Goal: Task Accomplishment & Management: Use online tool/utility

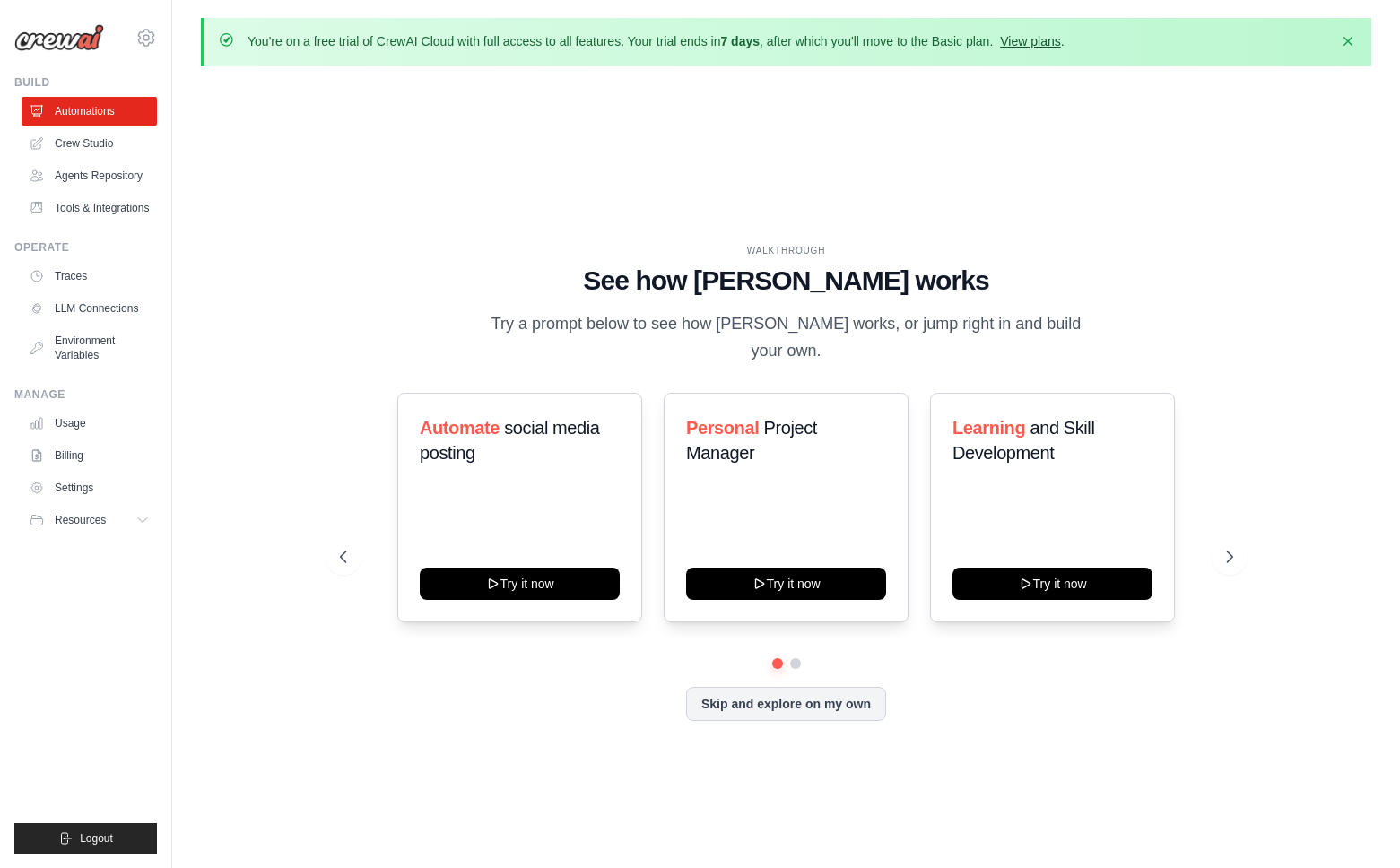
click at [1030, 44] on link "View plans" at bounding box center [1029, 41] width 60 height 14
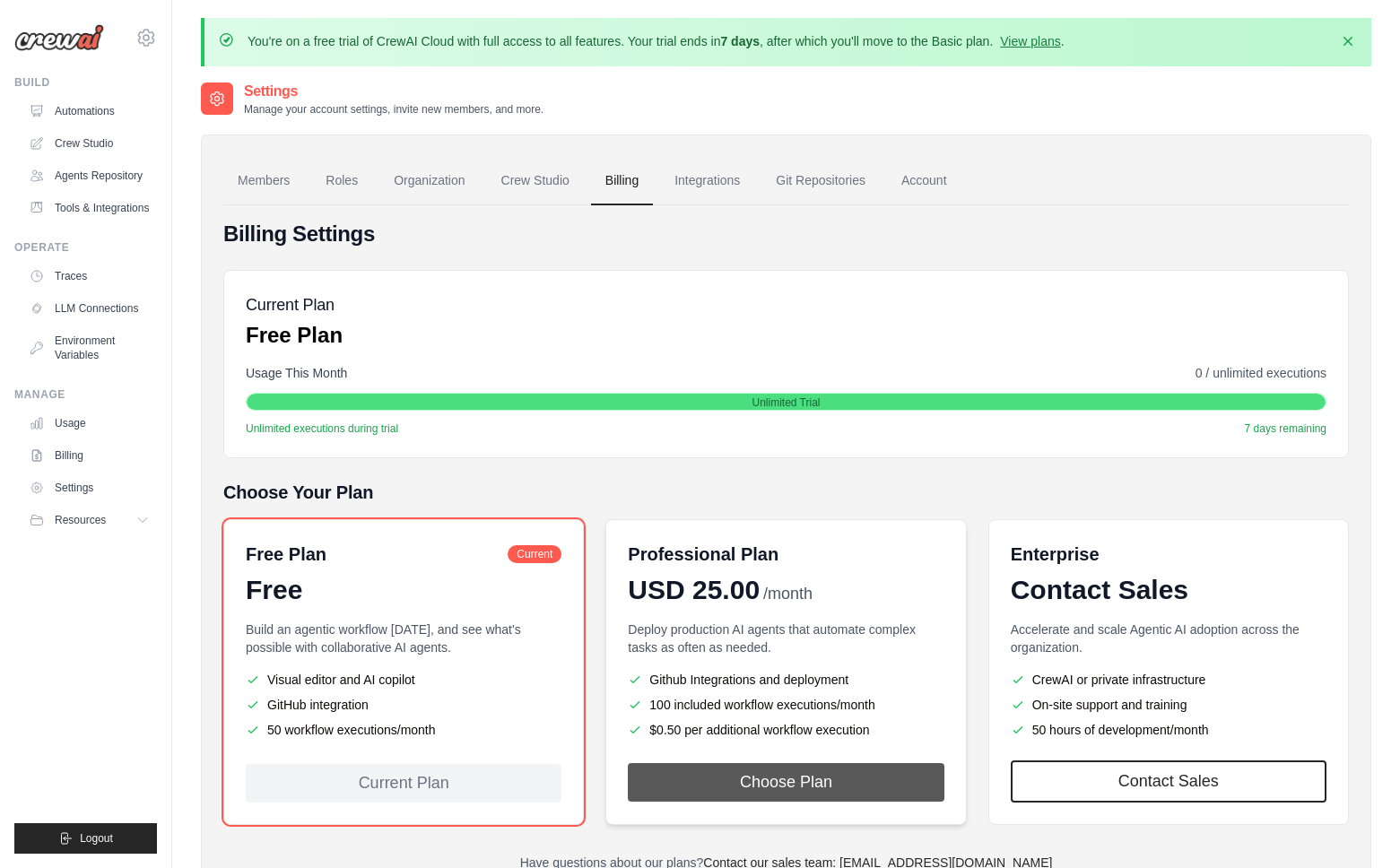
click at [755, 792] on button "Choose Plan" at bounding box center [785, 782] width 316 height 39
click at [86, 145] on link "Crew Studio" at bounding box center [91, 144] width 135 height 29
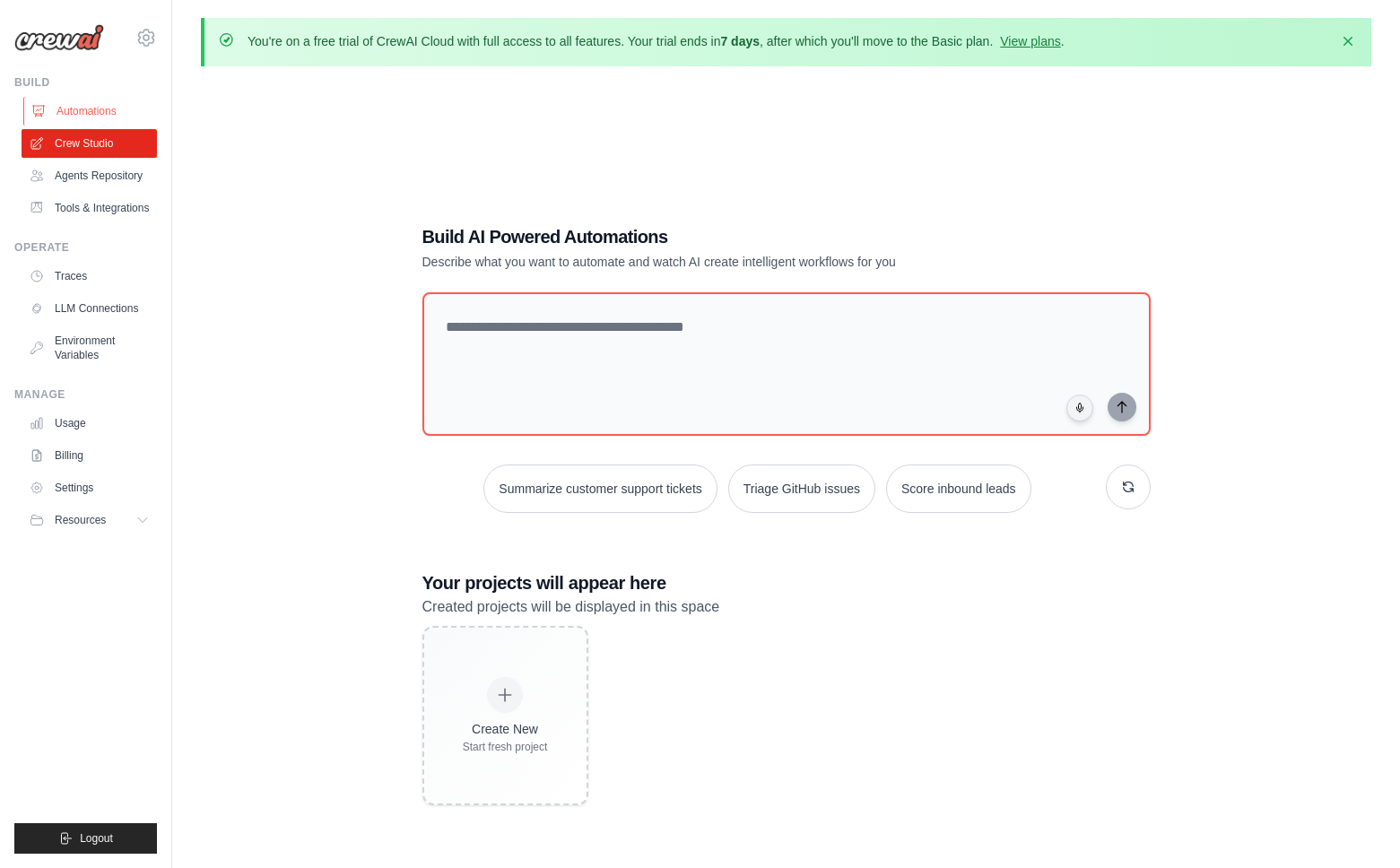
click at [73, 102] on link "Automations" at bounding box center [91, 111] width 135 height 29
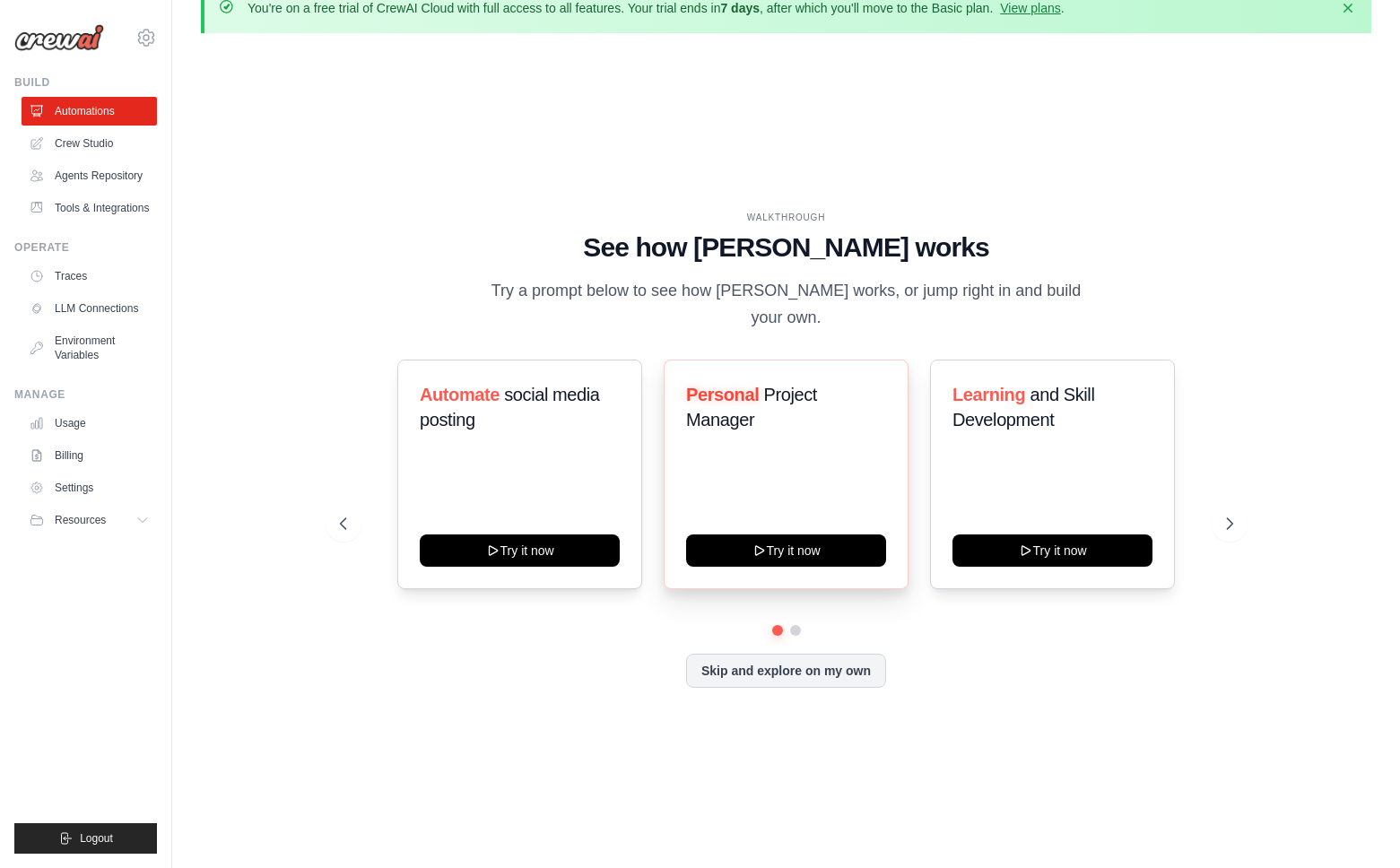
scroll to position [32, 0]
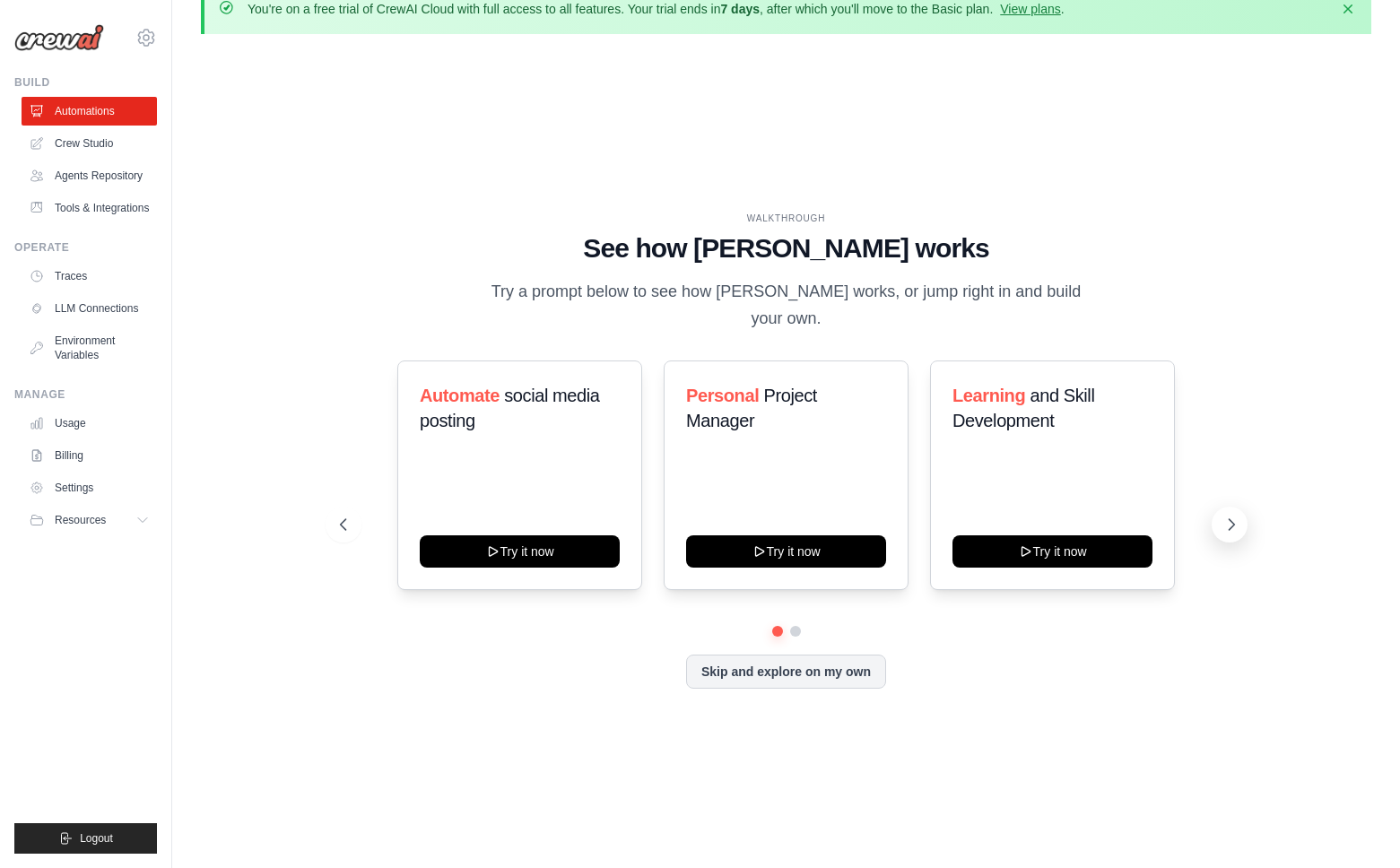
click at [1233, 515] on icon at bounding box center [1231, 524] width 18 height 18
click at [1226, 515] on icon at bounding box center [1231, 524] width 18 height 18
click at [529, 429] on div "Automate social media posting" at bounding box center [519, 415] width 200 height 65
click at [494, 386] on span "Automate" at bounding box center [459, 395] width 80 height 19
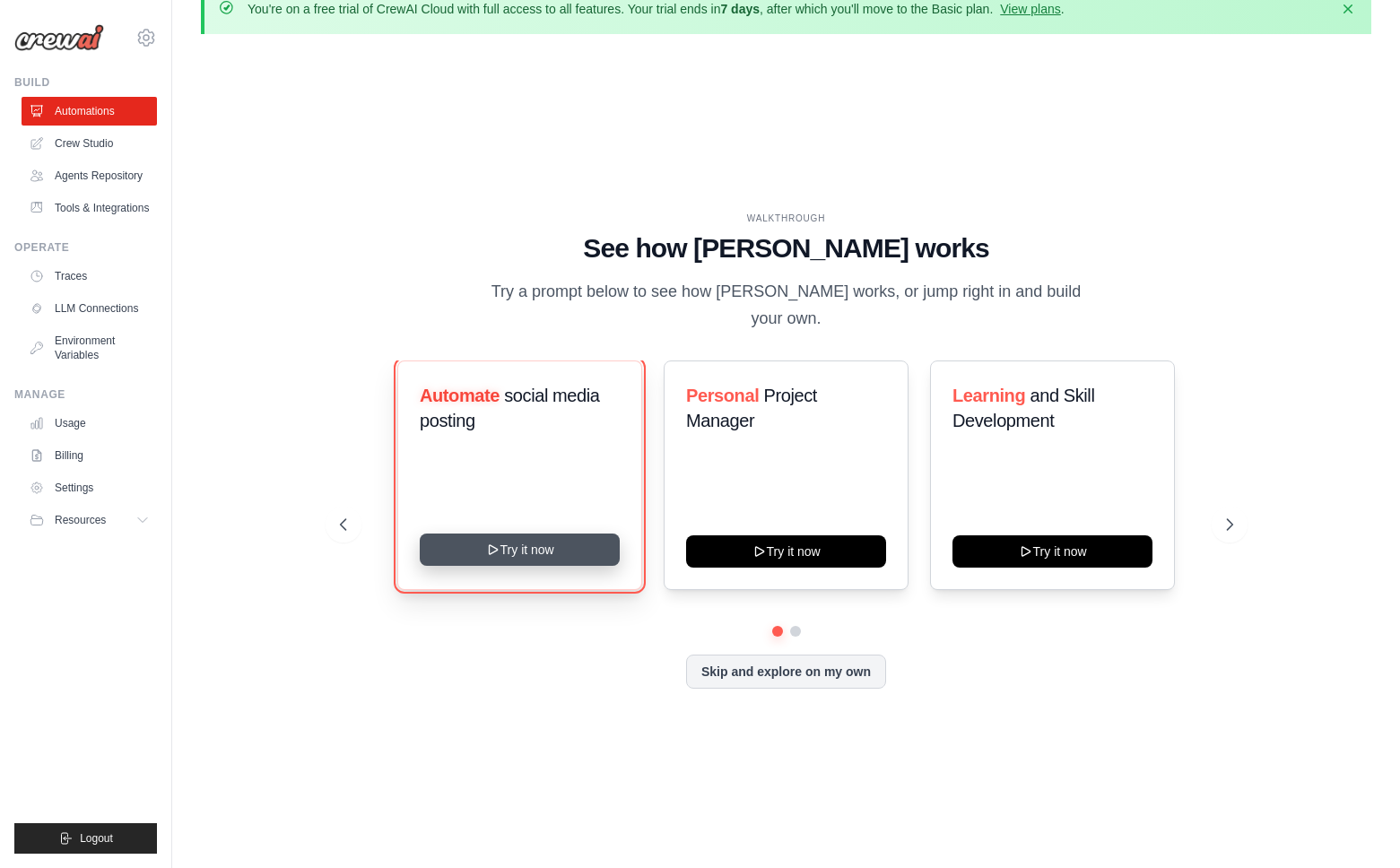
click at [511, 542] on button "Try it now" at bounding box center [519, 549] width 200 height 32
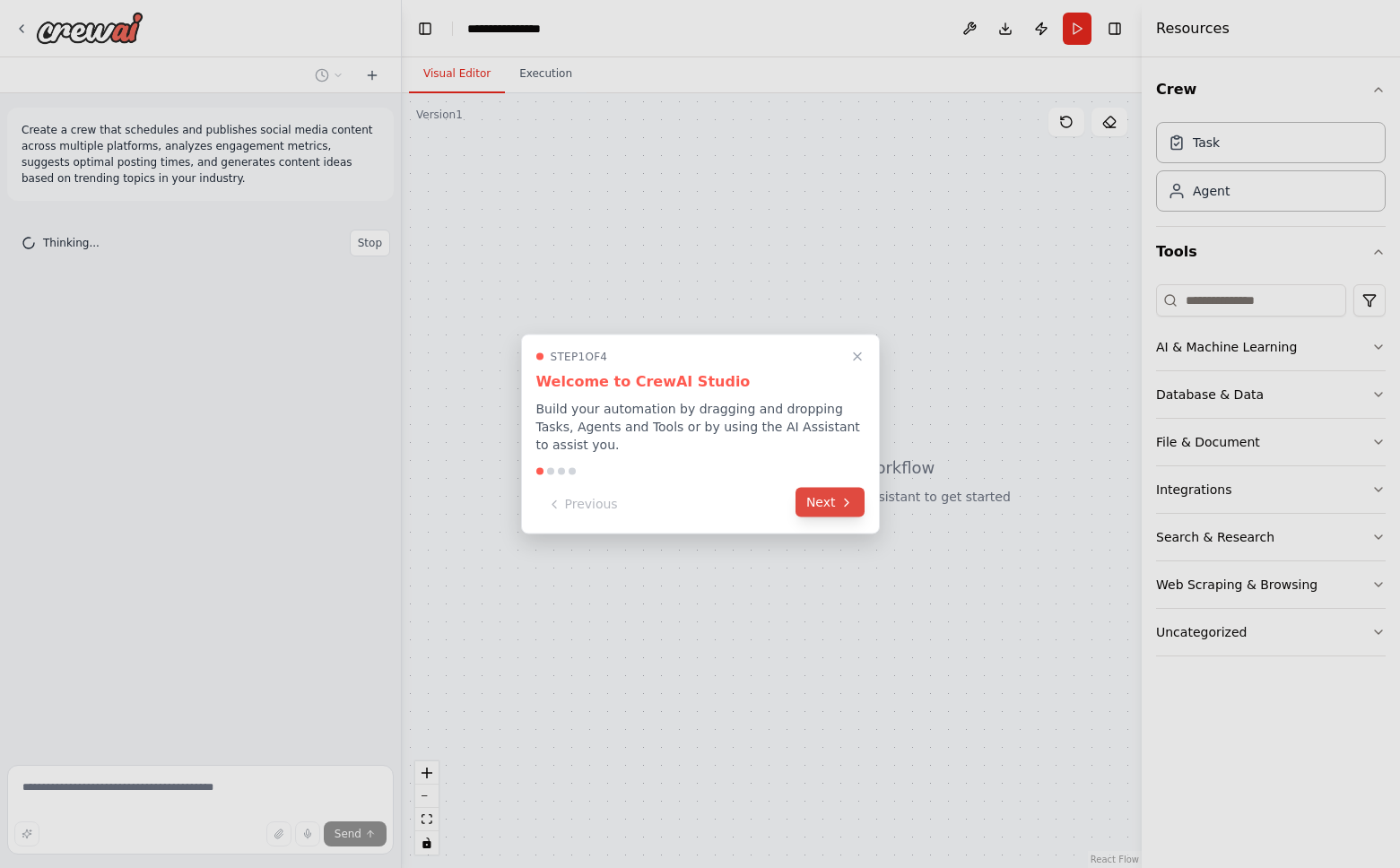
click at [812, 489] on button "Next" at bounding box center [830, 502] width 69 height 30
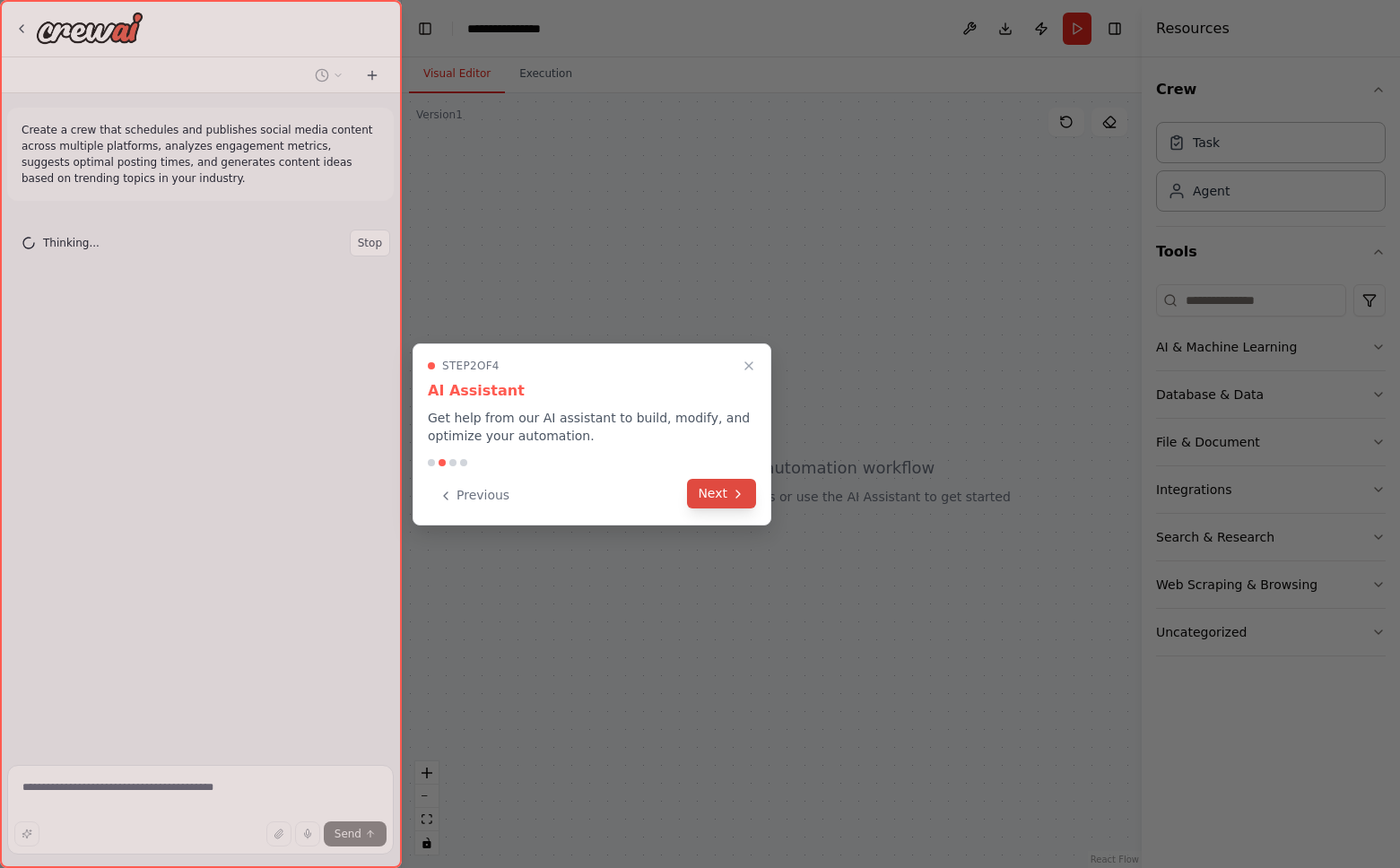
click at [727, 490] on button "Next" at bounding box center [722, 493] width 69 height 30
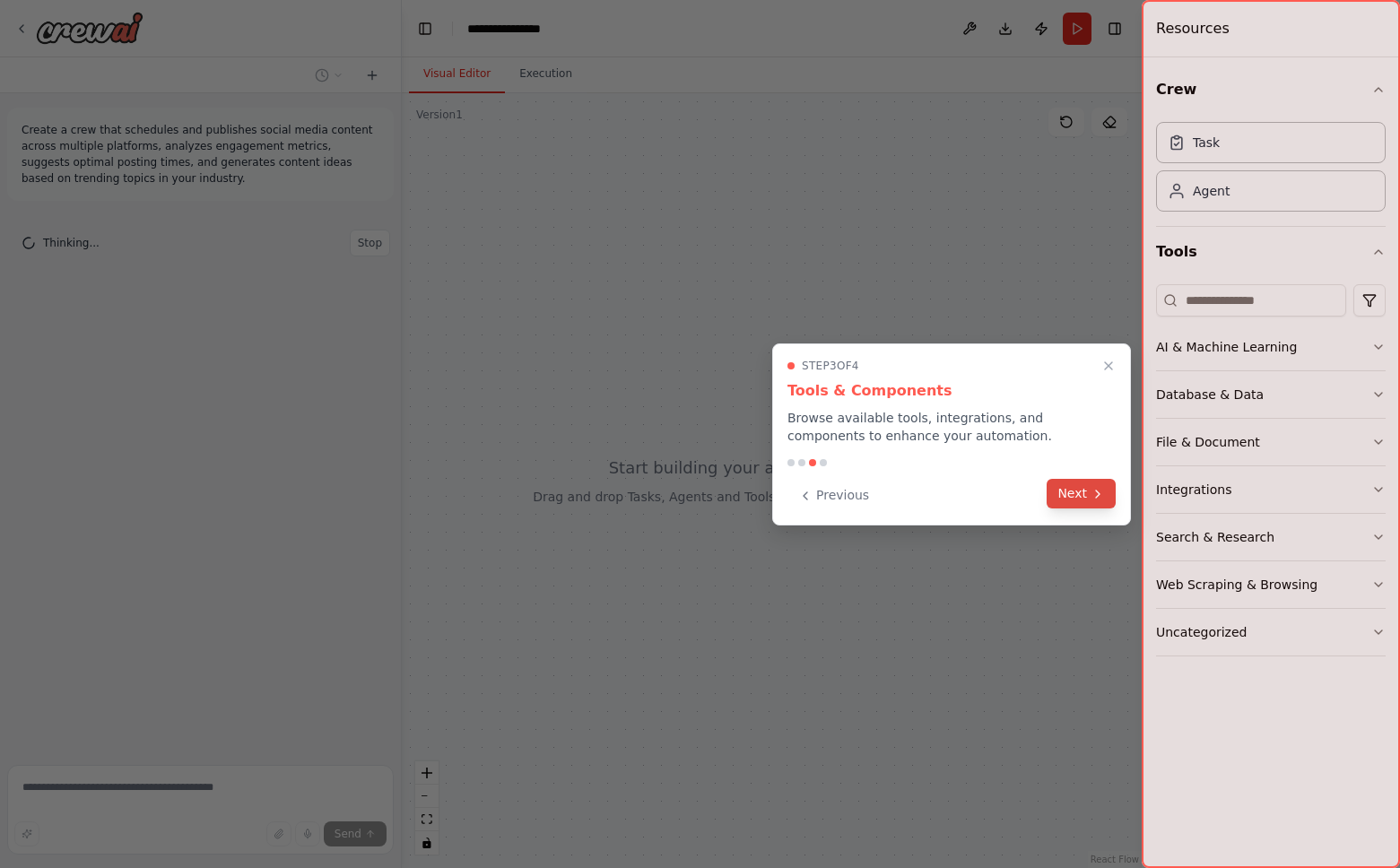
click at [1093, 498] on icon at bounding box center [1097, 494] width 14 height 14
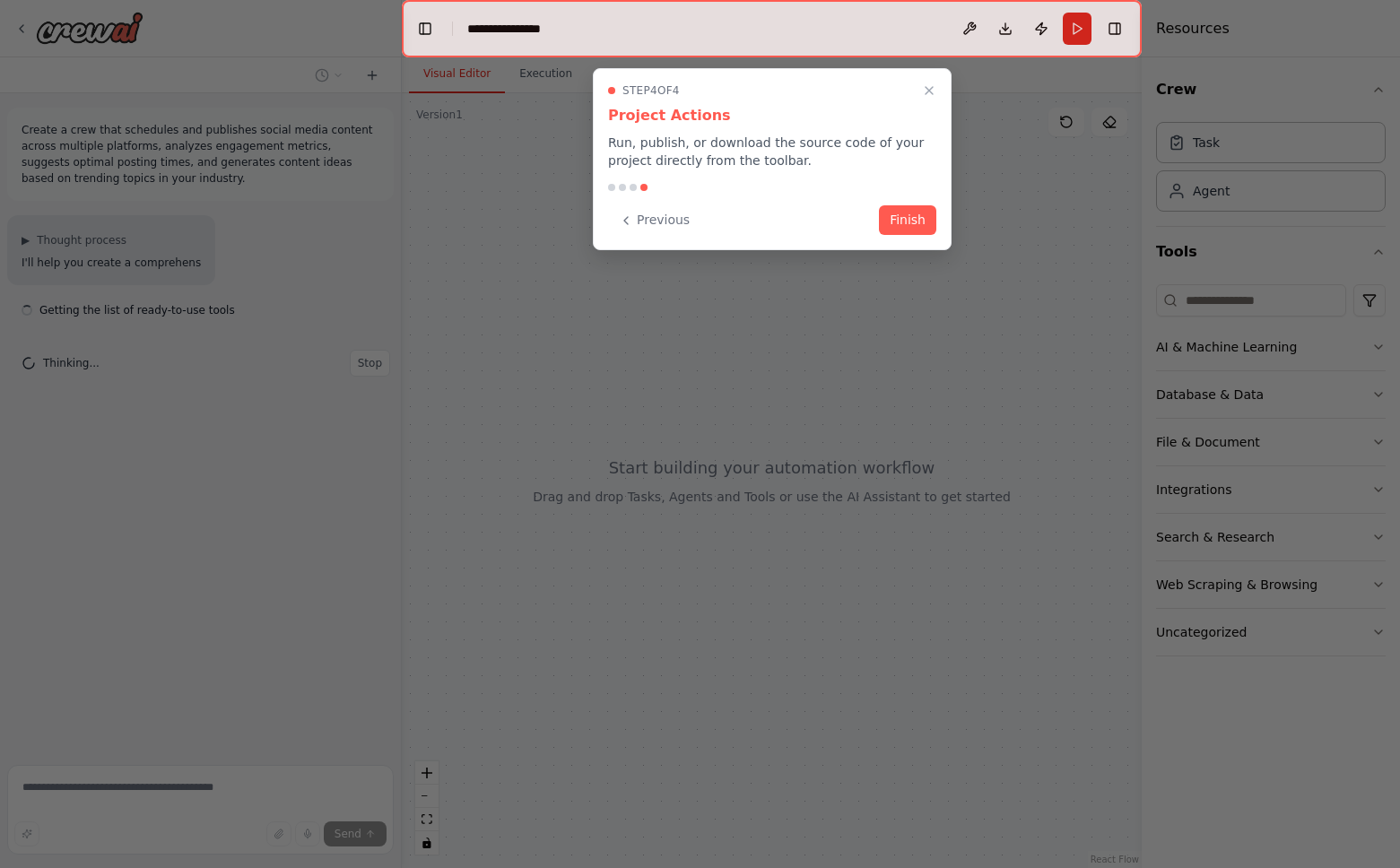
click at [897, 186] on div at bounding box center [772, 187] width 328 height 7
click at [897, 230] on button "Finish" at bounding box center [907, 218] width 57 height 30
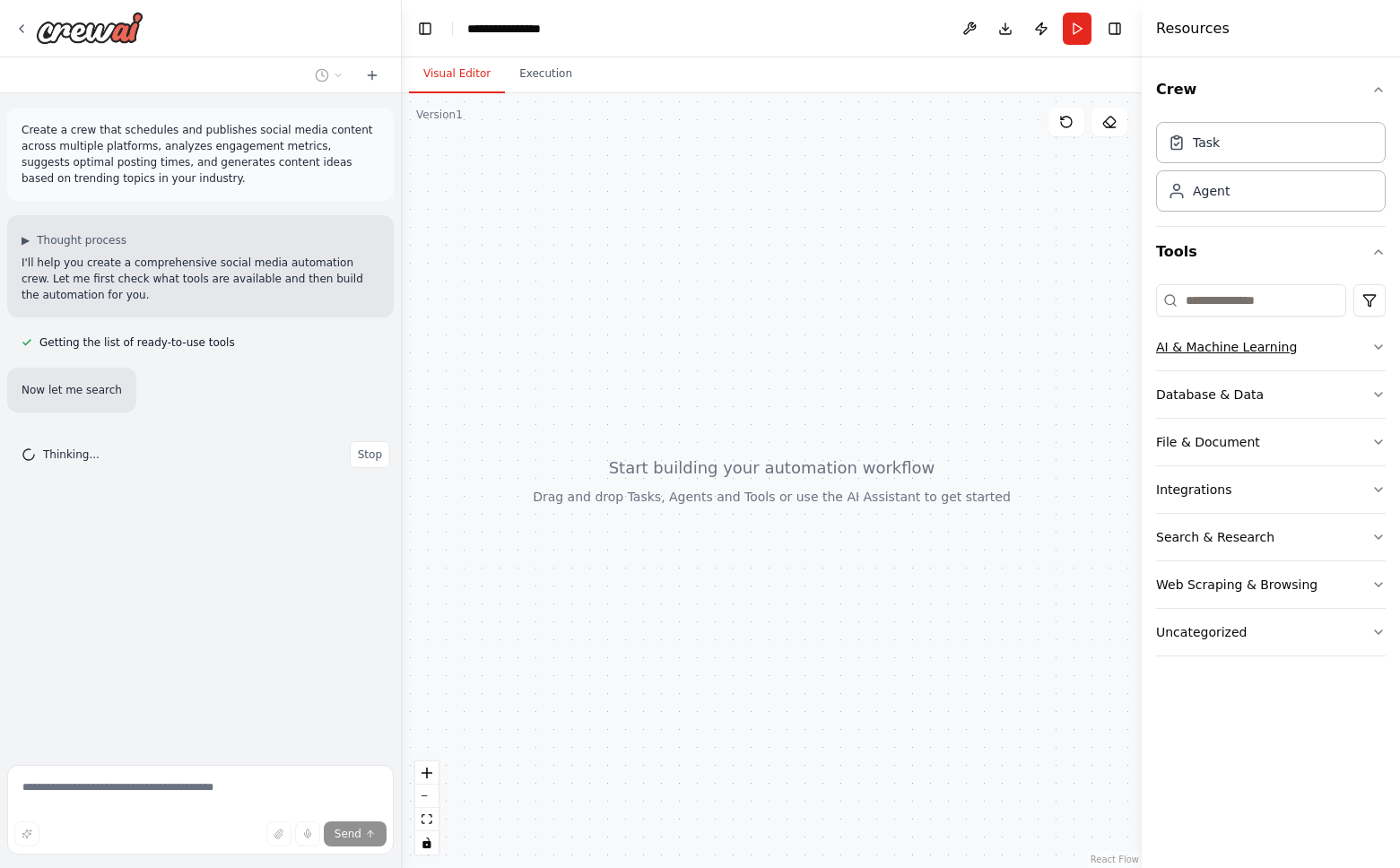
click at [1340, 360] on button "AI & Machine Learning" at bounding box center [1271, 346] width 230 height 46
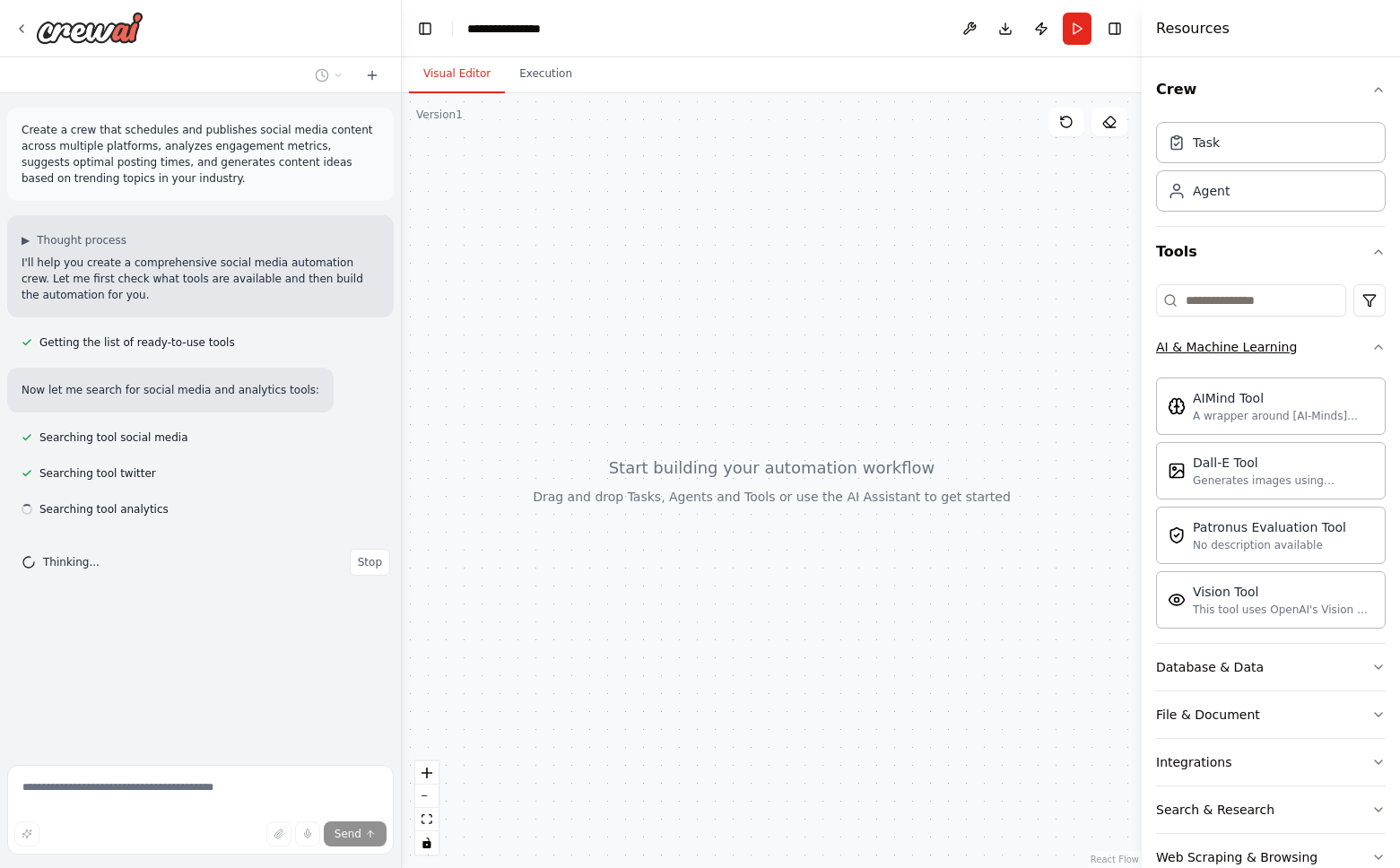
click at [1322, 367] on button "AI & Machine Learning" at bounding box center [1271, 346] width 230 height 46
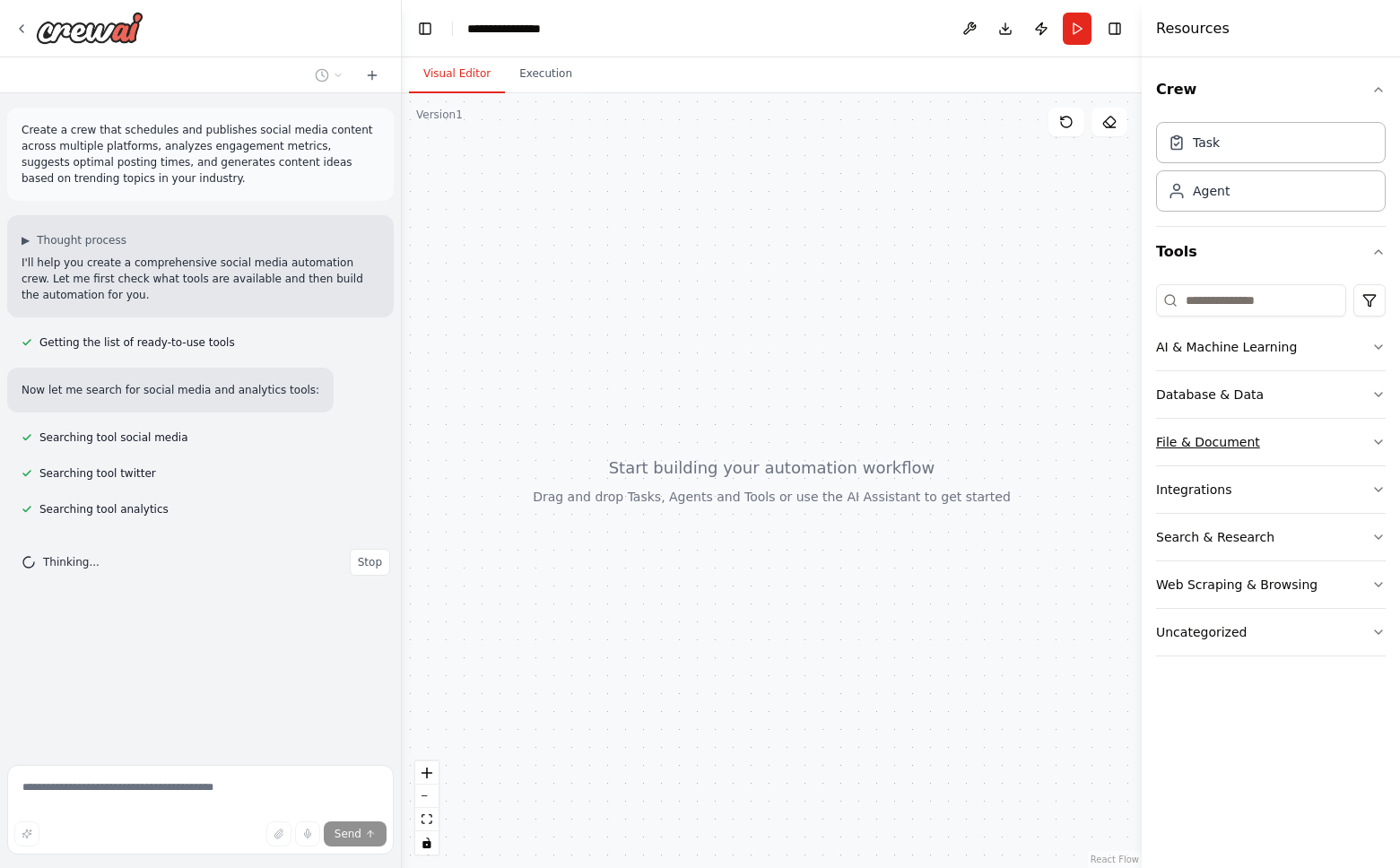
click at [1265, 434] on button "File & Document" at bounding box center [1271, 442] width 230 height 46
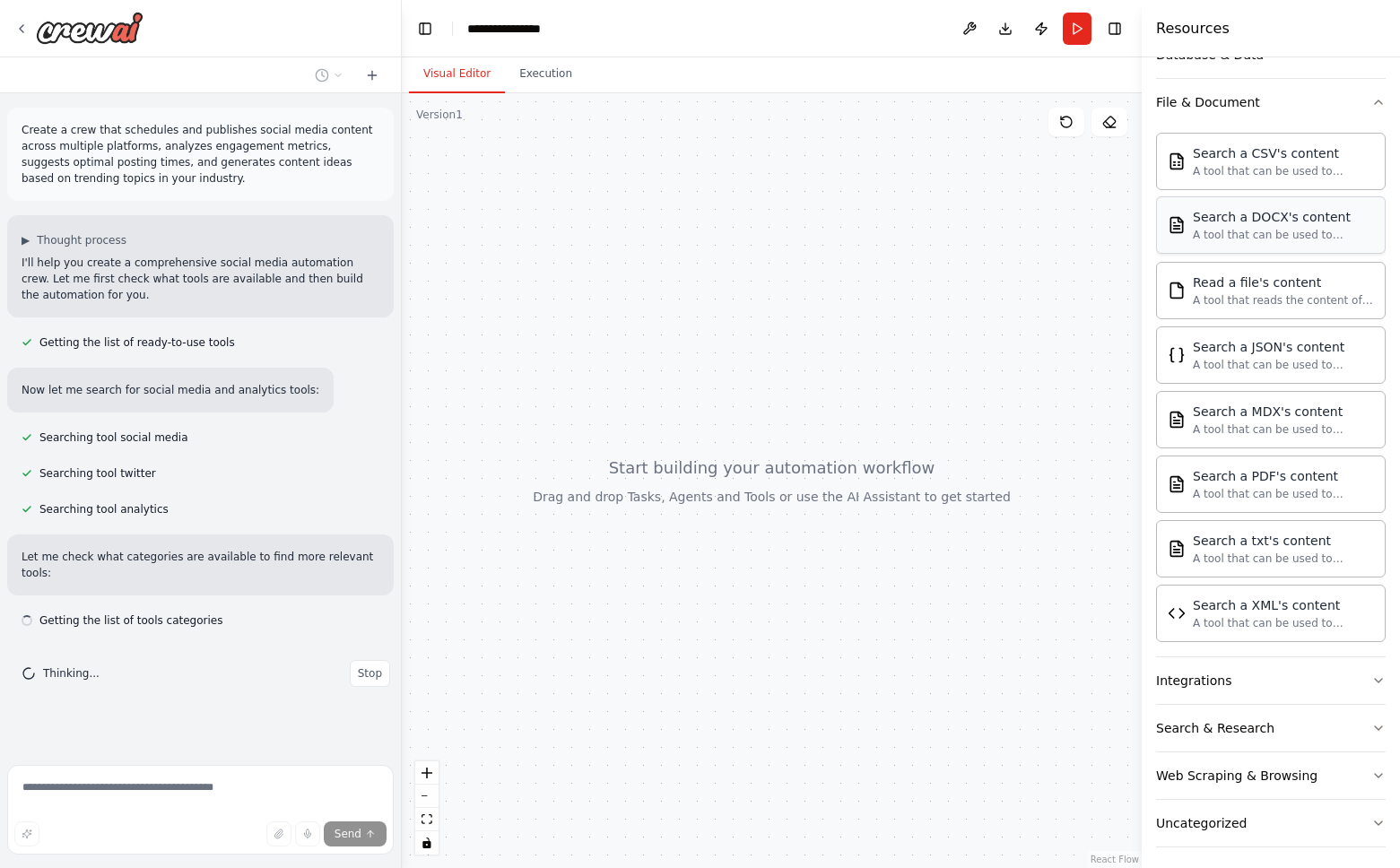
scroll to position [348, 0]
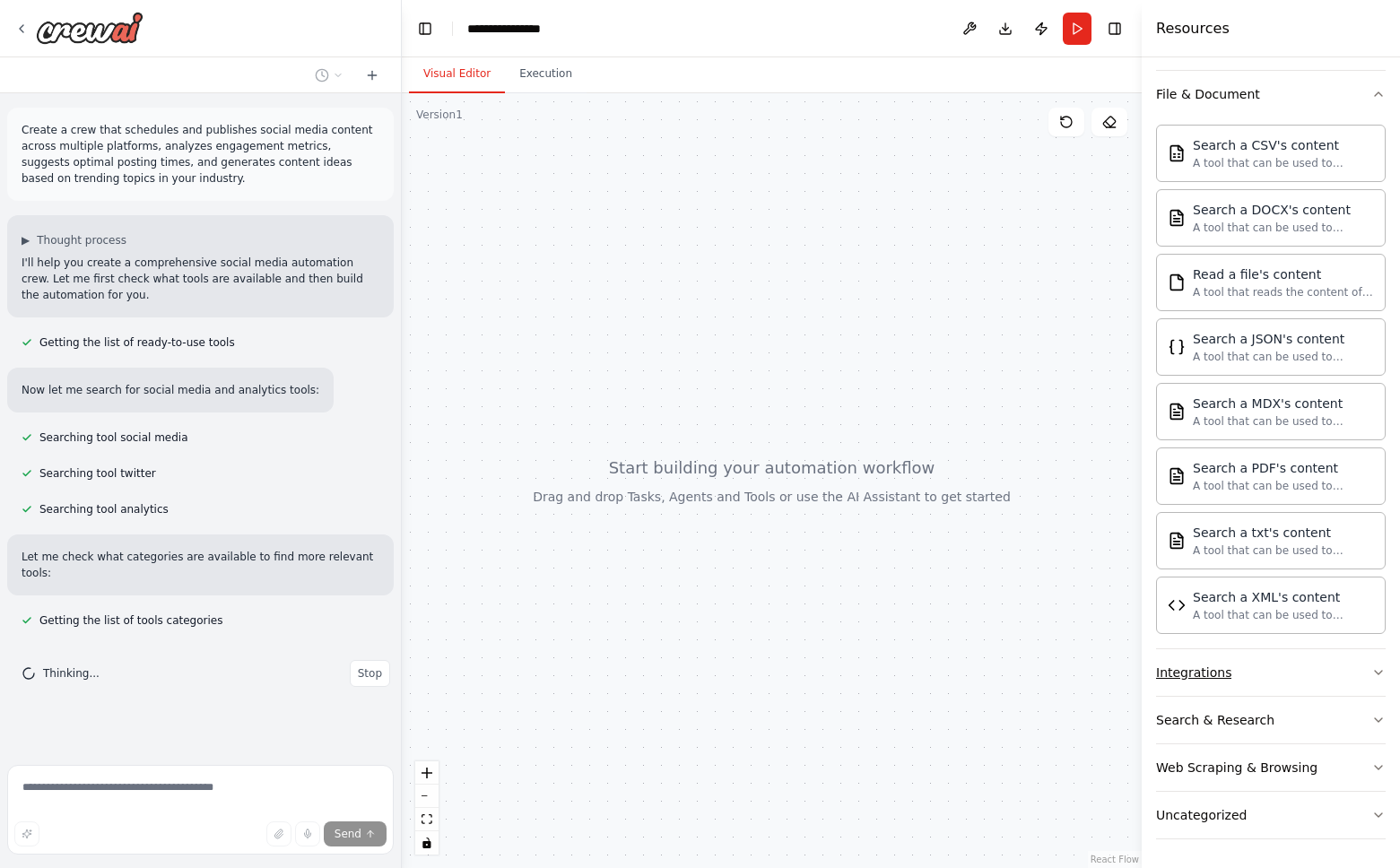
click at [1242, 668] on button "Integrations" at bounding box center [1271, 672] width 230 height 46
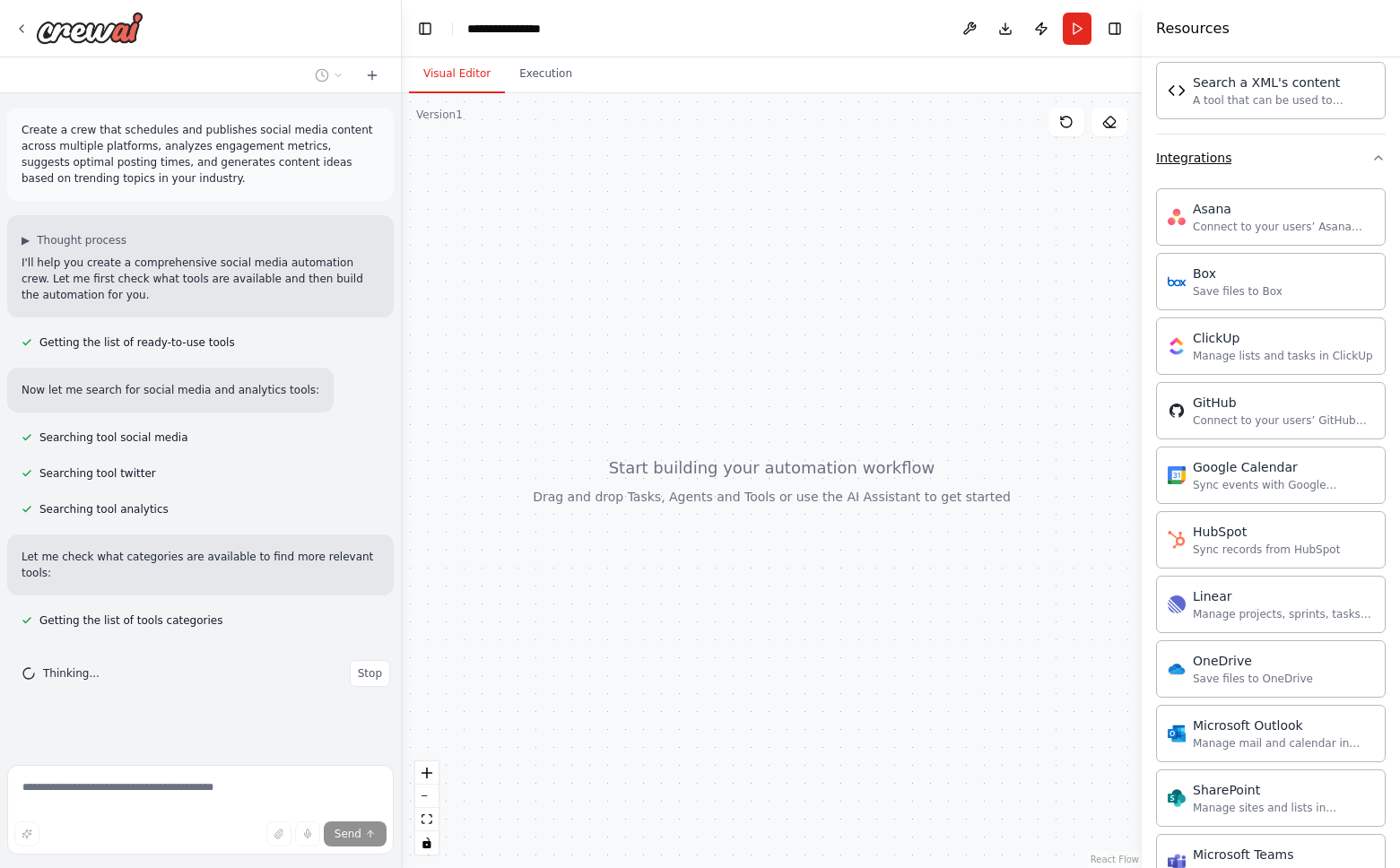
scroll to position [1265, 0]
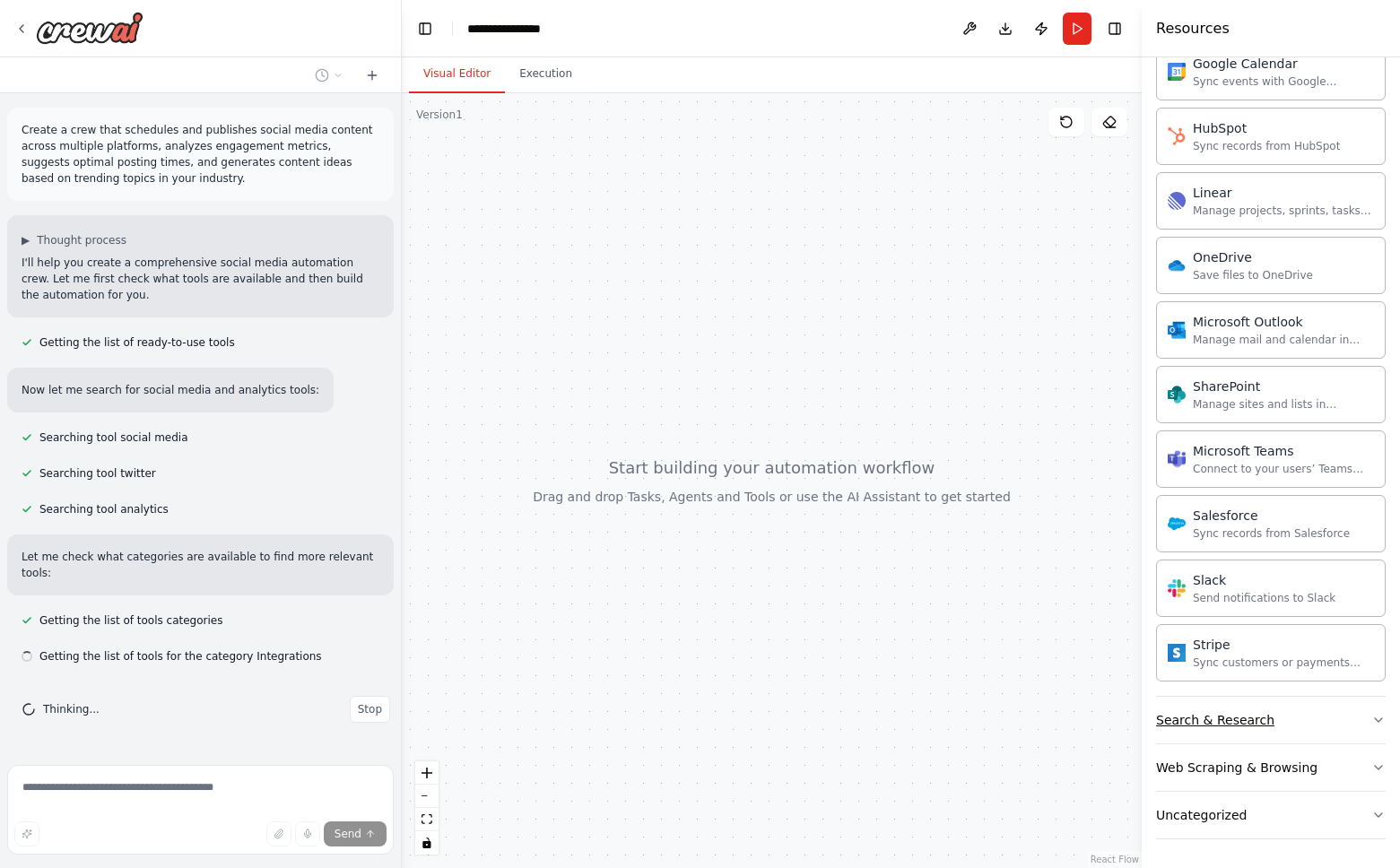
click at [1226, 717] on div "Search & Research" at bounding box center [1215, 719] width 119 height 18
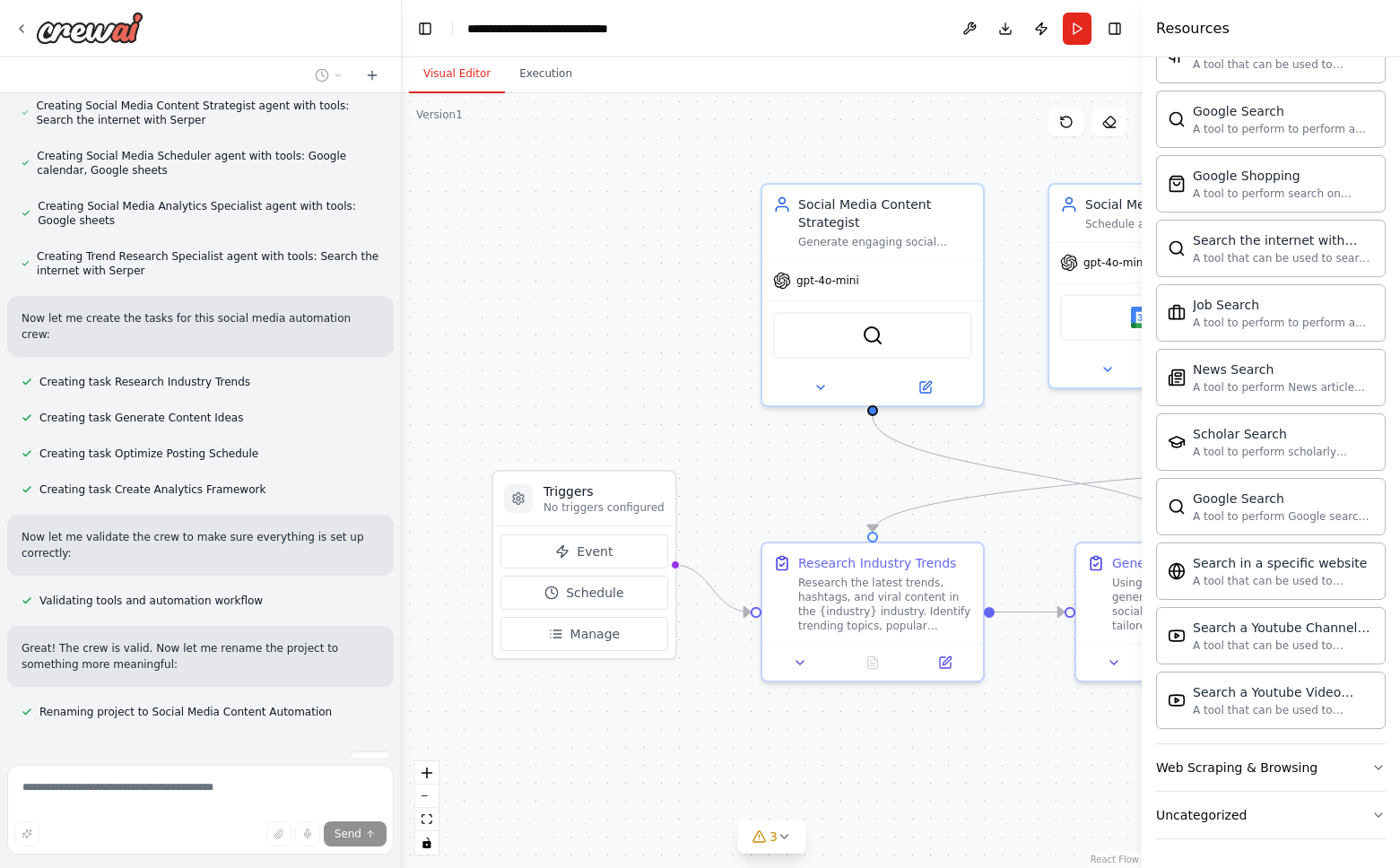
scroll to position [1027, 0]
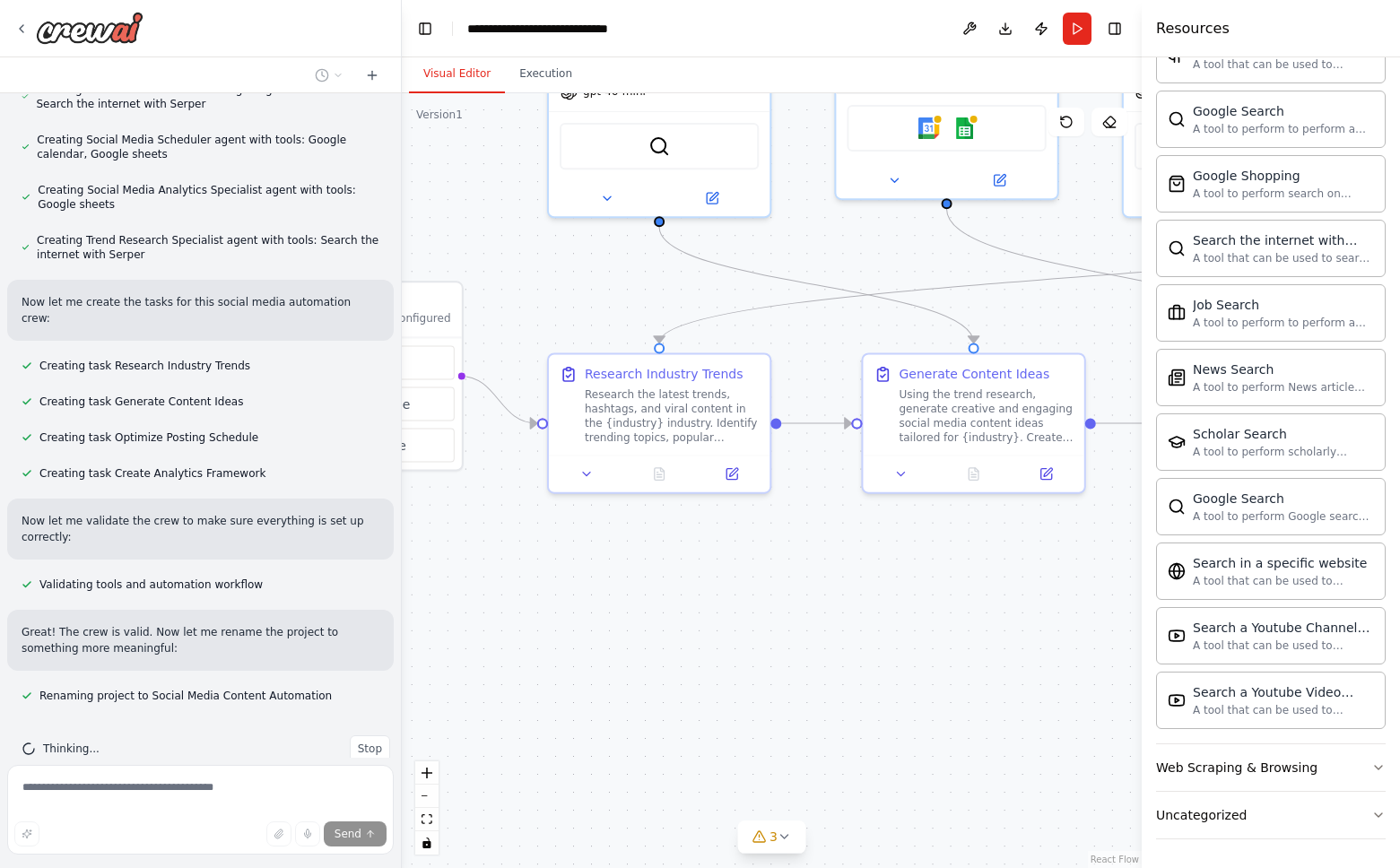
drag, startPoint x: 726, startPoint y: 450, endPoint x: 480, endPoint y: 286, distance: 295.7
click at [480, 286] on div ".deletable-edge-delete-btn { width: 20px; height: 20px; border: 0px solid #ffff…" at bounding box center [771, 480] width 740 height 774
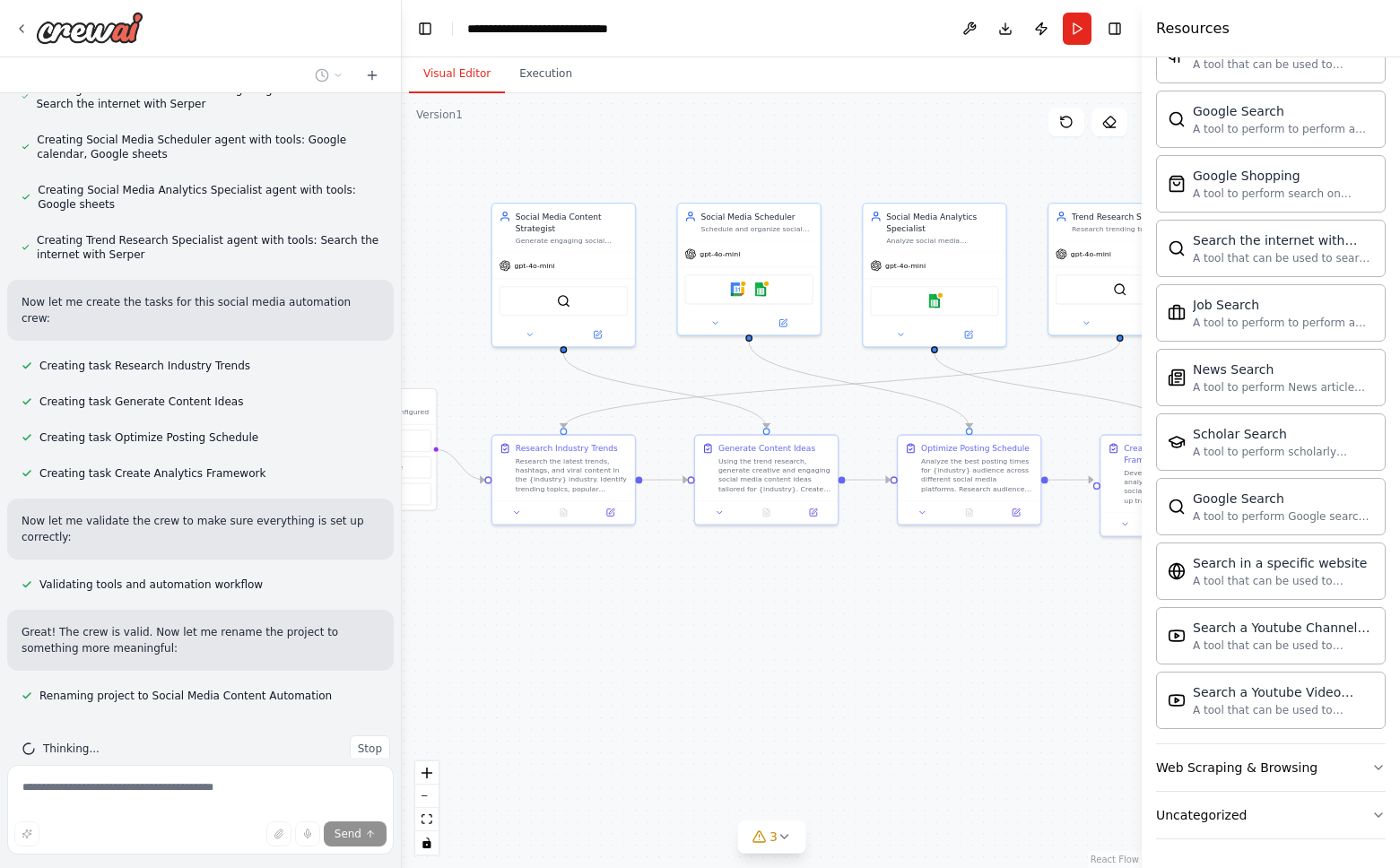
drag, startPoint x: 793, startPoint y: 306, endPoint x: 696, endPoint y: 355, distance: 108.7
click at [696, 355] on div ".deletable-edge-delete-btn { width: 20px; height: 20px; border: 0px solid #ffff…" at bounding box center [771, 480] width 740 height 774
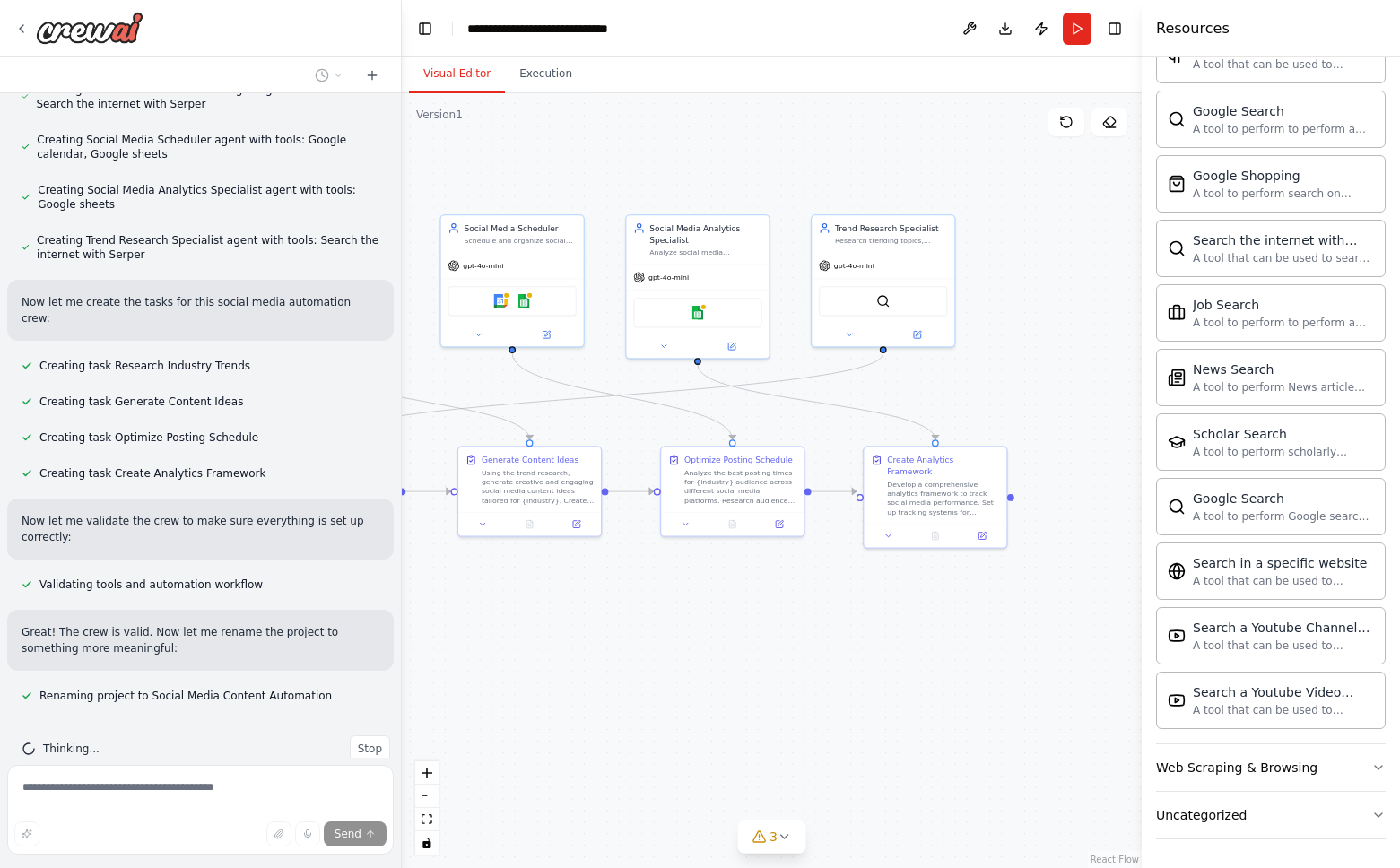
drag, startPoint x: 824, startPoint y: 174, endPoint x: 672, endPoint y: 184, distance: 152.3
click at [672, 184] on div ".deletable-edge-delete-btn { width: 20px; height: 20px; border: 0px solid #ffff…" at bounding box center [771, 480] width 740 height 774
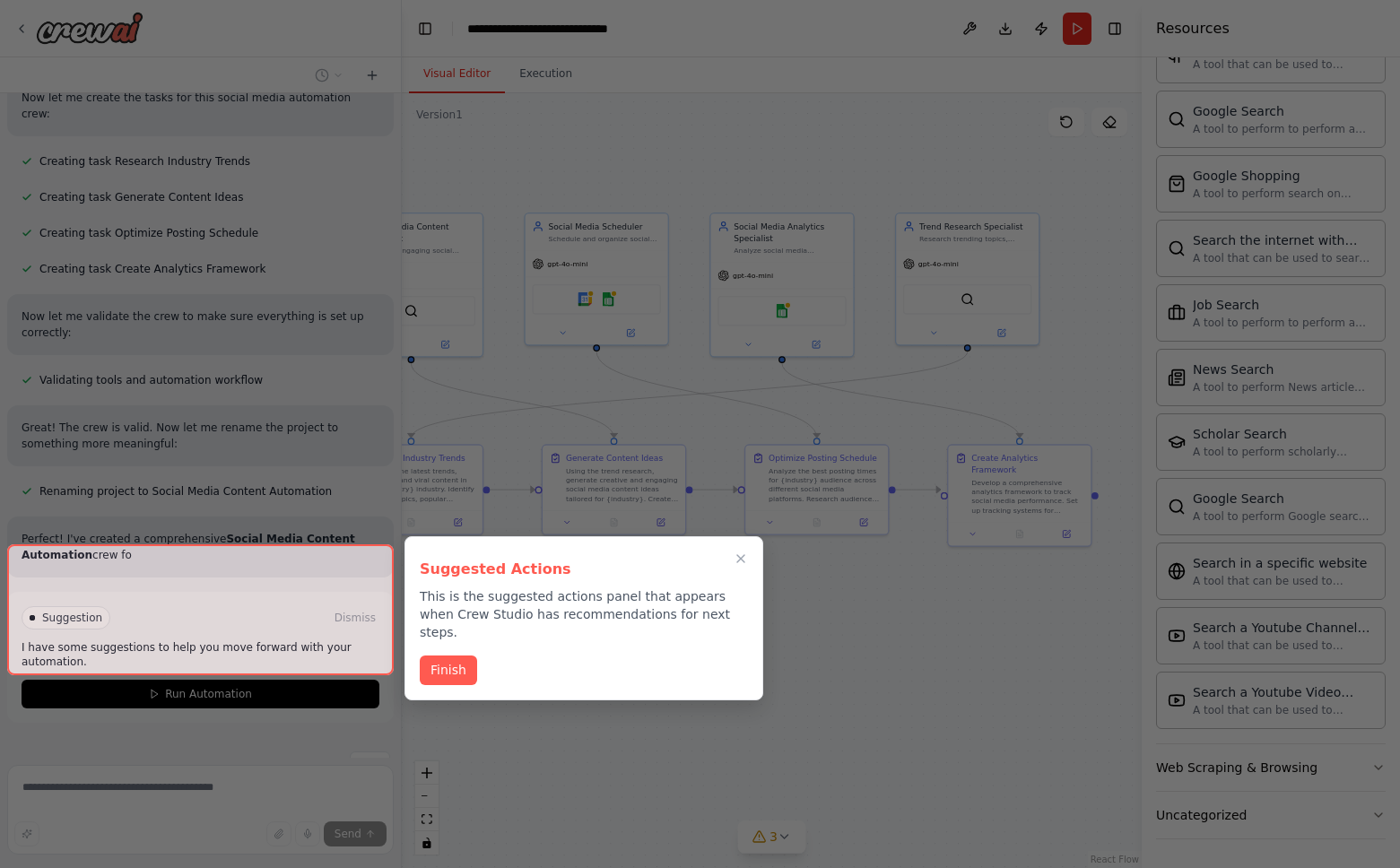
scroll to position [1248, 0]
